Goal: Information Seeking & Learning: Check status

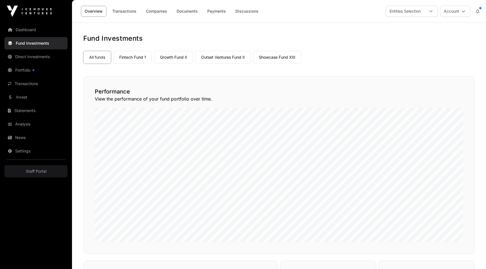
click at [29, 27] on link "Dashboard" at bounding box center [35, 30] width 63 height 12
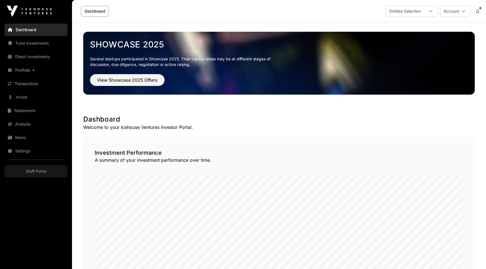
click at [24, 73] on link "Portfolio" at bounding box center [35, 70] width 63 height 12
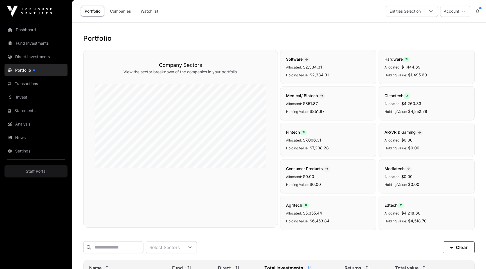
click at [478, 10] on icon at bounding box center [477, 11] width 3 height 4
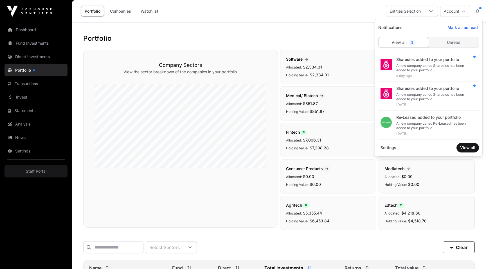
click at [415, 68] on div "A new company called Sharesies has been added to your portfolio." at bounding box center [435, 68] width 78 height 9
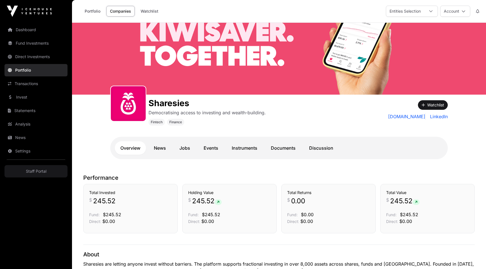
click at [477, 9] on icon at bounding box center [477, 11] width 3 height 4
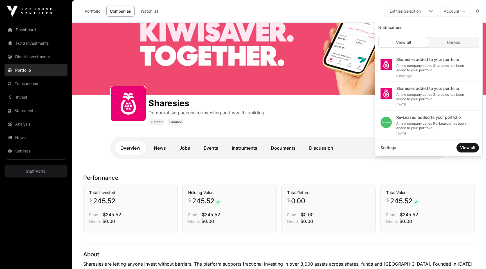
click at [418, 105] on div "2 days ago" at bounding box center [435, 105] width 78 height 4
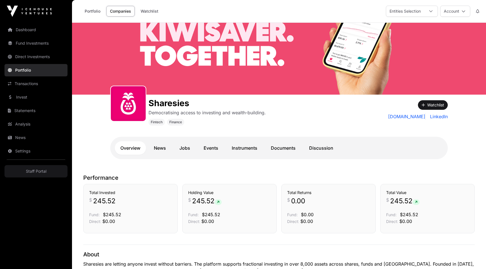
click at [43, 28] on link "Dashboard" at bounding box center [35, 30] width 63 height 12
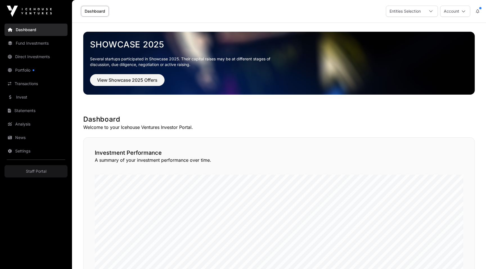
click at [482, 9] on button at bounding box center [477, 11] width 10 height 11
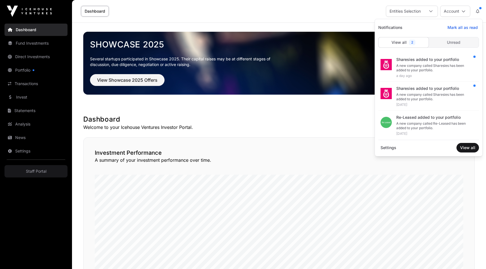
click at [455, 43] on span "Unread" at bounding box center [453, 43] width 13 height 6
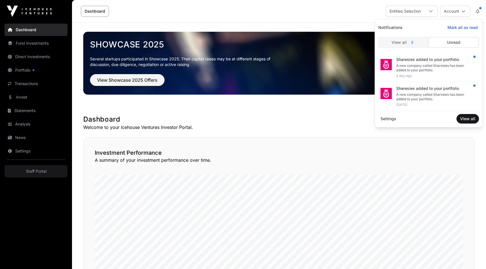
click at [409, 46] on div "View all 2" at bounding box center [404, 42] width 50 height 10
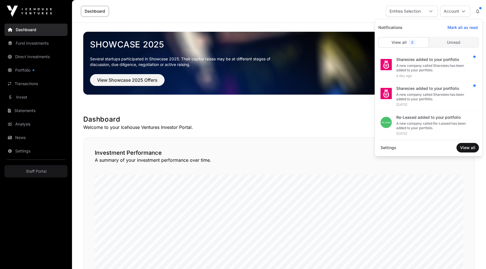
click at [414, 71] on div "A new company called Sharesies has been added to your portfolio." at bounding box center [435, 68] width 78 height 9
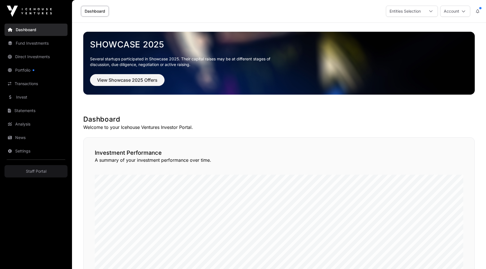
click at [480, 15] on button at bounding box center [477, 11] width 10 height 11
click at [476, 11] on icon at bounding box center [477, 11] width 3 height 4
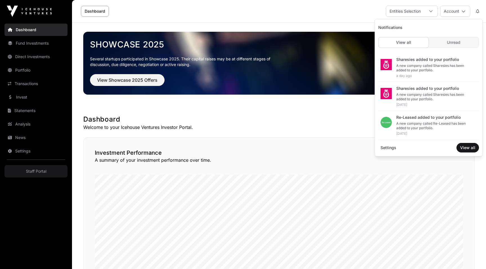
click at [264, 125] on p "Welcome to your Icehouse Ventures Investor Portal." at bounding box center [278, 127] width 391 height 7
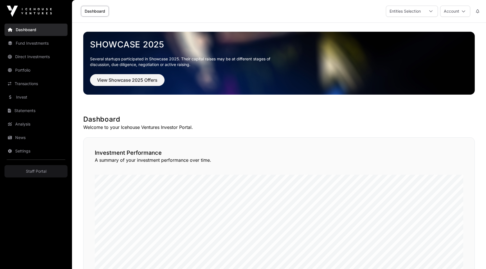
click at [29, 87] on link "Transactions" at bounding box center [35, 84] width 63 height 12
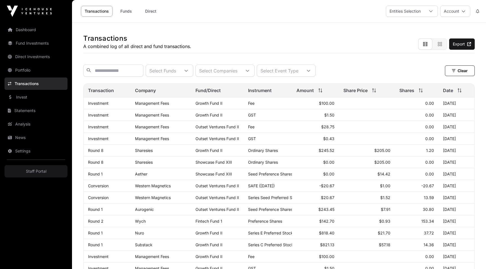
click at [208, 163] on link "Showcase Fund XIII" at bounding box center [213, 162] width 37 height 5
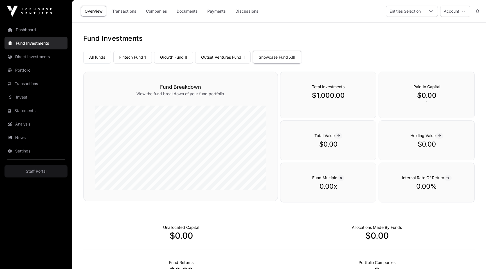
click at [164, 12] on link "Companies" at bounding box center [156, 11] width 28 height 11
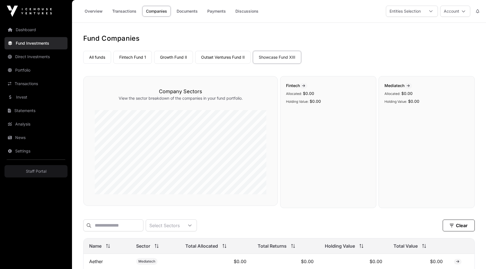
click at [183, 16] on link "Documents" at bounding box center [187, 11] width 28 height 11
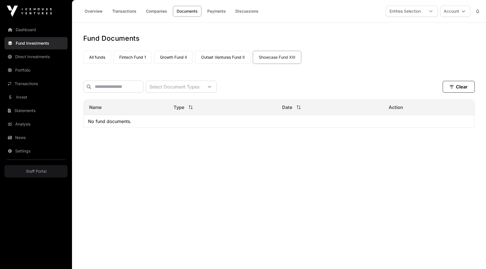
click at [225, 18] on div "Overview Transactions Companies Documents Payments Discussions" at bounding box center [170, 11] width 190 height 17
click at [218, 12] on link "Payments" at bounding box center [217, 11] width 26 height 11
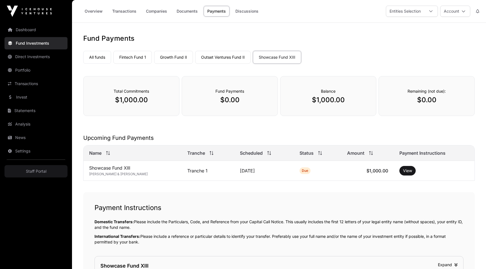
click at [100, 55] on link "All funds" at bounding box center [97, 57] width 28 height 13
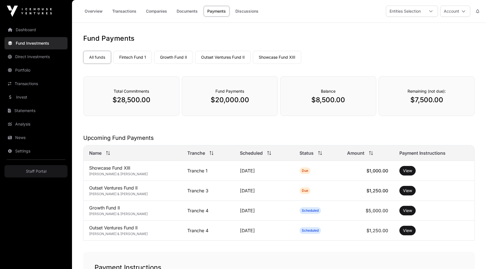
click at [323, 101] on p "$8,500.00" at bounding box center [328, 100] width 73 height 9
click at [423, 102] on p "$7,500.00" at bounding box center [426, 100] width 73 height 9
click at [89, 11] on link "Overview" at bounding box center [93, 11] width 25 height 11
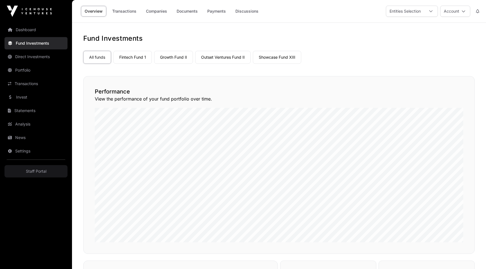
click at [22, 26] on link "Dashboard" at bounding box center [35, 30] width 63 height 12
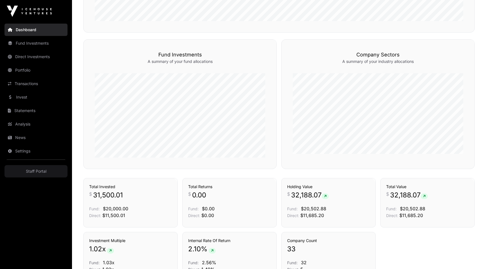
scroll to position [348, 0]
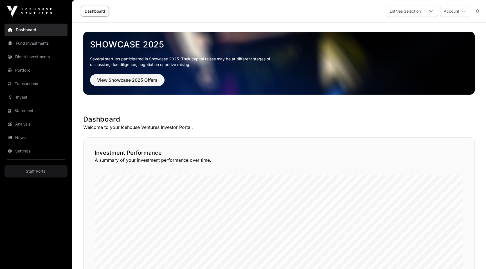
scroll to position [348, 0]
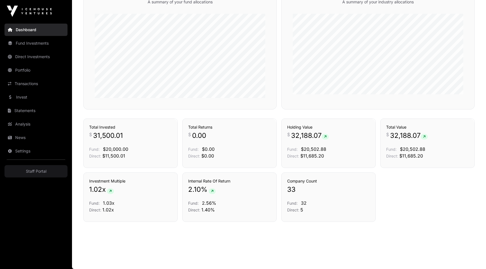
click at [154, 112] on link "Transactions" at bounding box center [159, 109] width 23 height 6
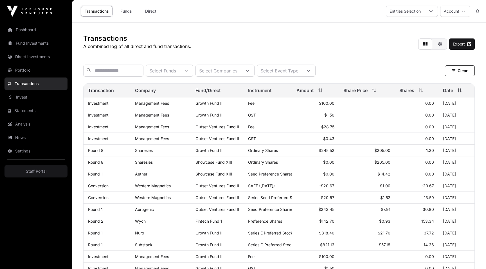
click at [20, 30] on link "Dashboard" at bounding box center [35, 30] width 63 height 12
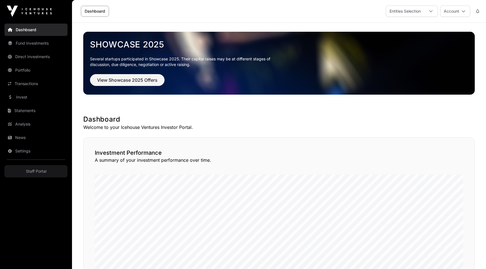
scroll to position [348, 0]
